Goal: Task Accomplishment & Management: Manage account settings

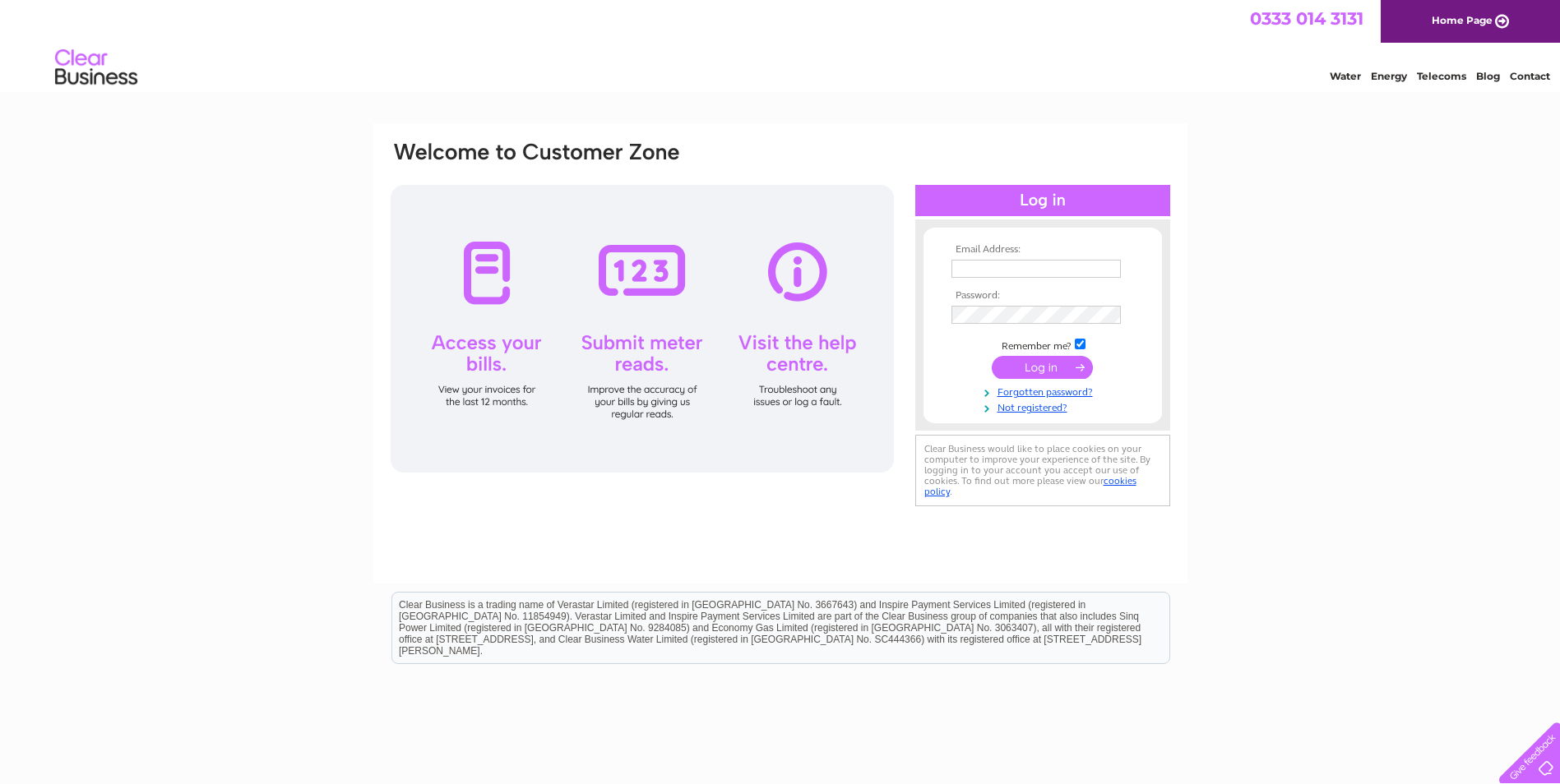
click at [1037, 270] on input "text" at bounding box center [1036, 268] width 169 height 18
paste input "[EMAIL_ADDRESS][DOMAIN_NAME]"
type input "[EMAIL_ADDRESS][DOMAIN_NAME]"
click at [1043, 373] on input "submit" at bounding box center [1042, 367] width 101 height 23
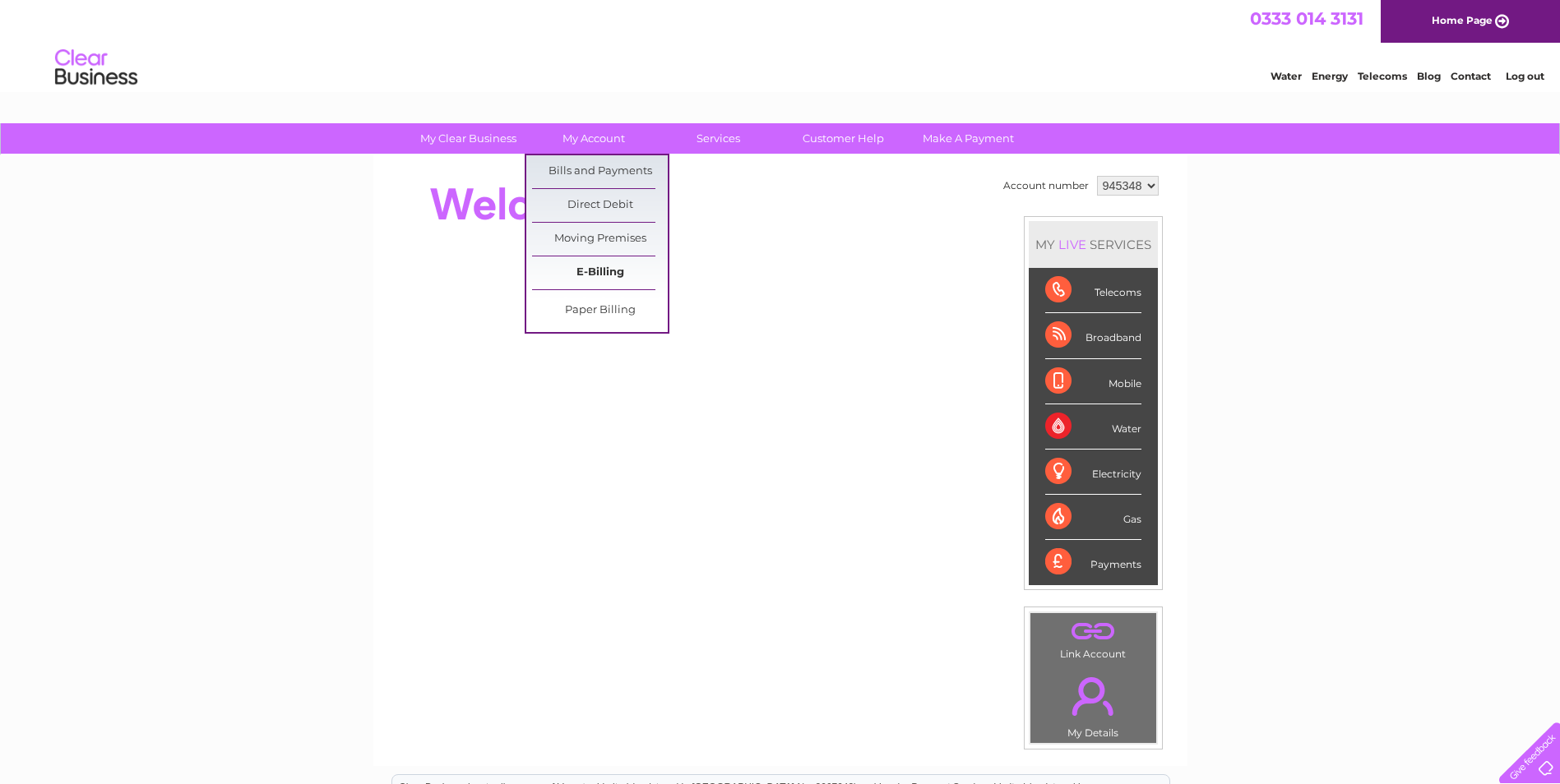
click at [613, 270] on link "E-Billing" at bounding box center [599, 273] width 136 height 33
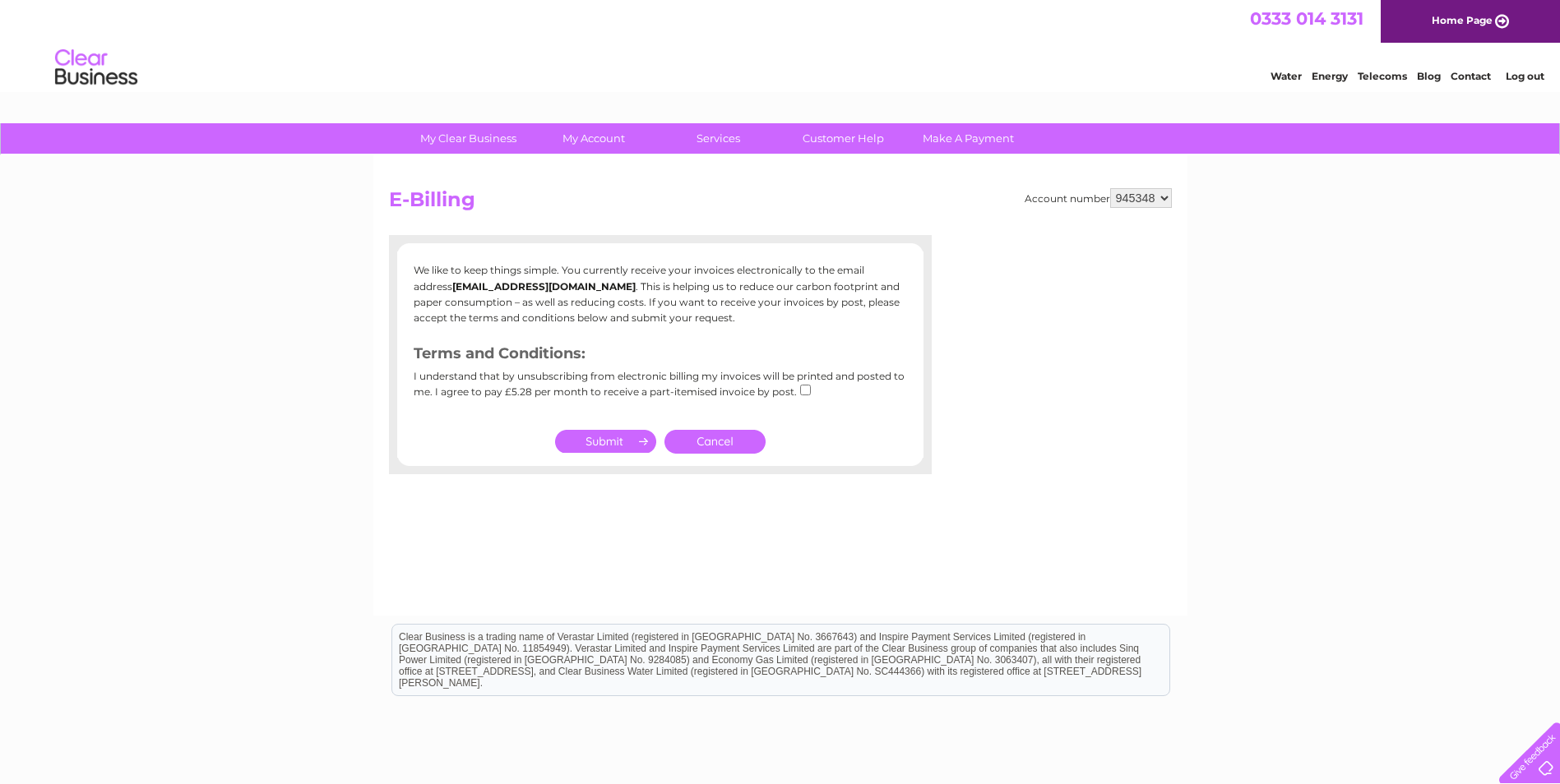
click at [1153, 206] on select "945348" at bounding box center [1141, 198] width 62 height 20
click at [1151, 197] on select "945348" at bounding box center [1141, 198] width 62 height 20
click at [728, 437] on link "Cancel" at bounding box center [714, 441] width 101 height 24
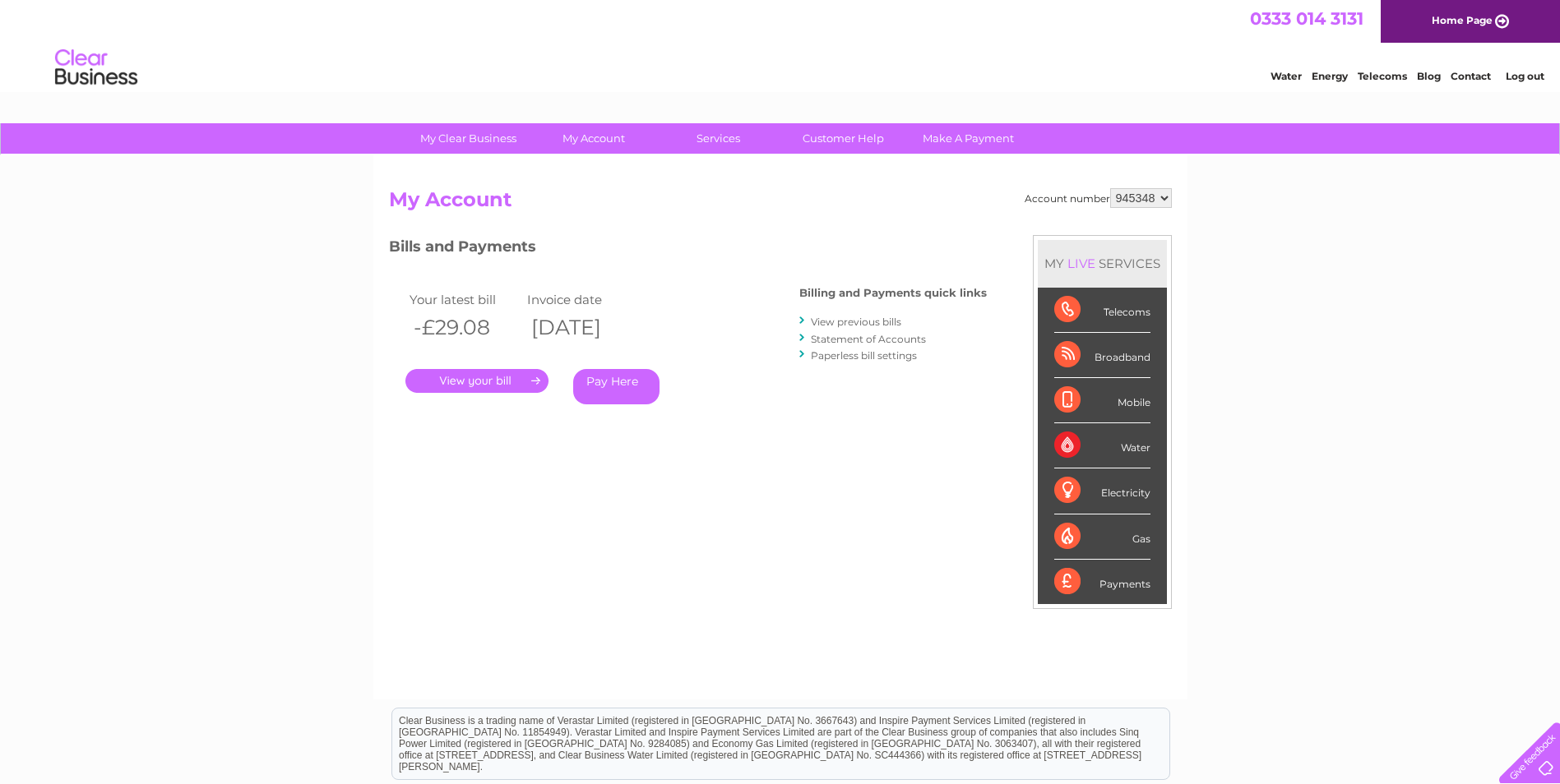
click at [535, 385] on link "." at bounding box center [477, 380] width 143 height 24
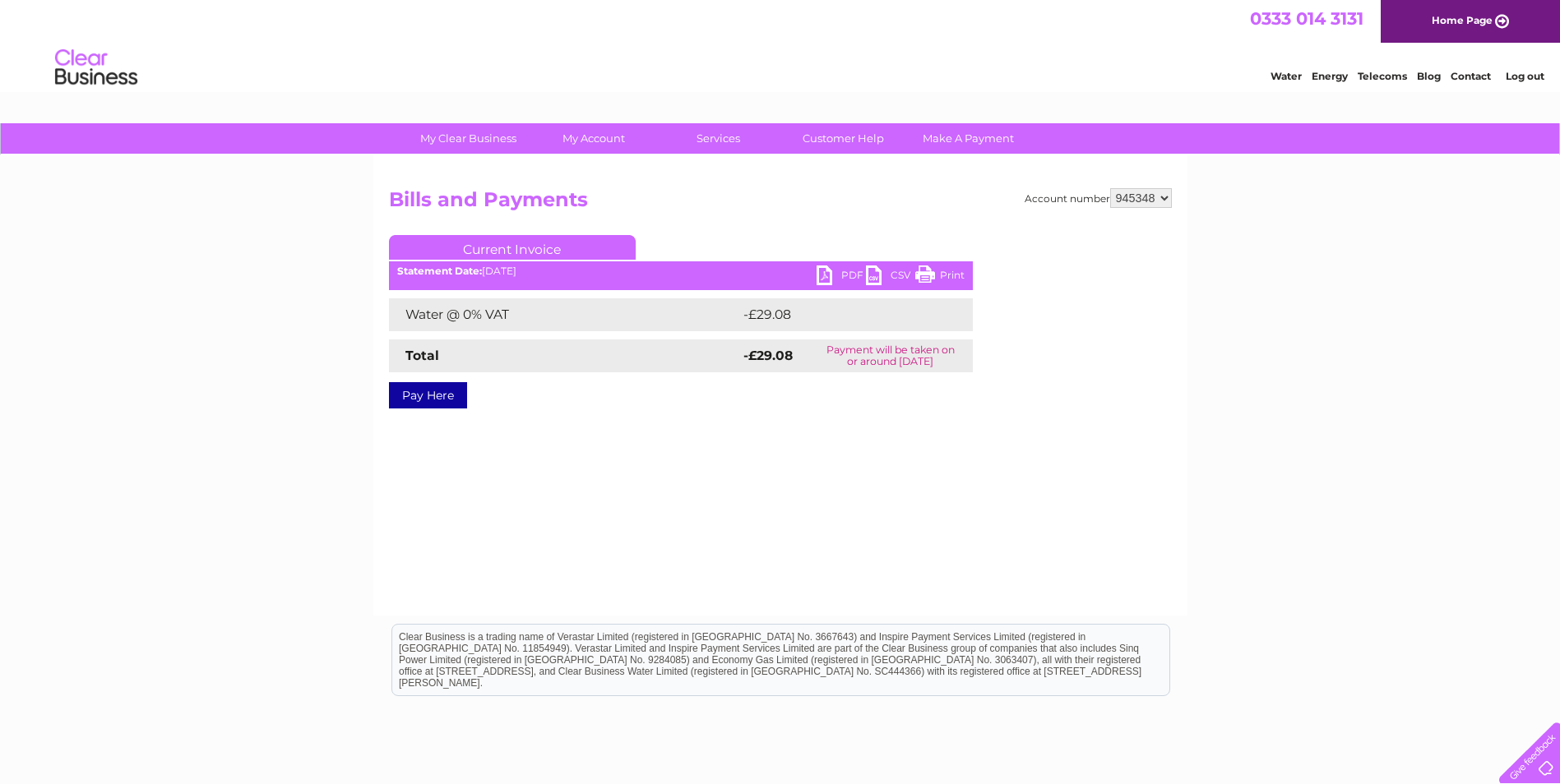
click at [839, 272] on link "PDF" at bounding box center [840, 277] width 49 height 24
